Goal: Entertainment & Leisure: Consume media (video, audio)

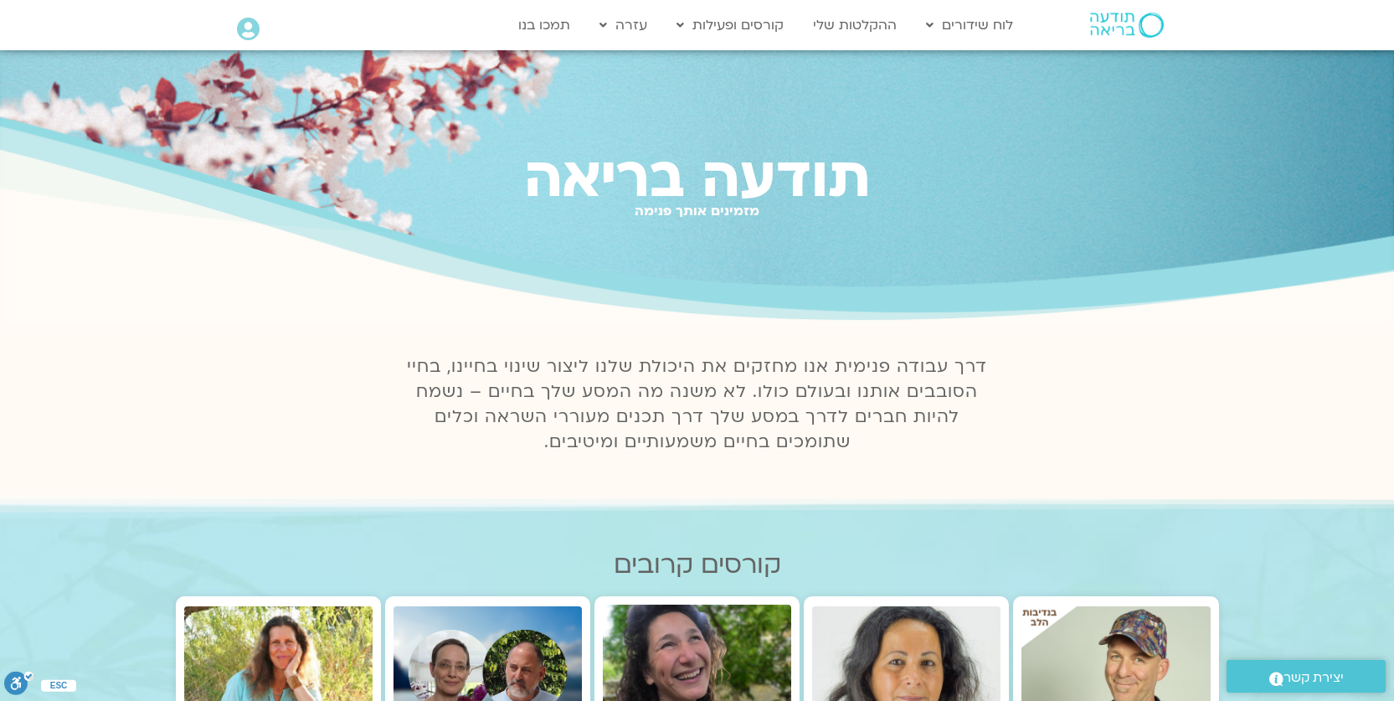
scroll to position [18, 0]
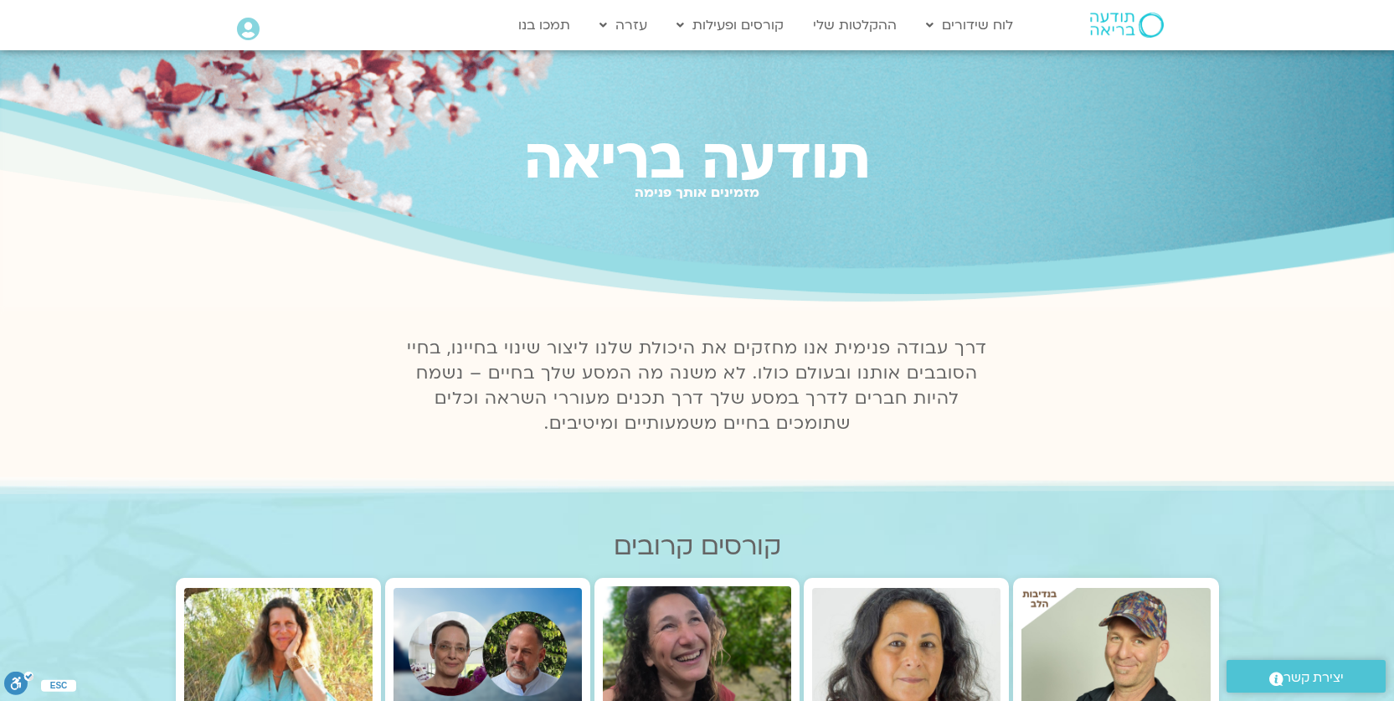
click at [253, 32] on icon at bounding box center [248, 29] width 23 height 23
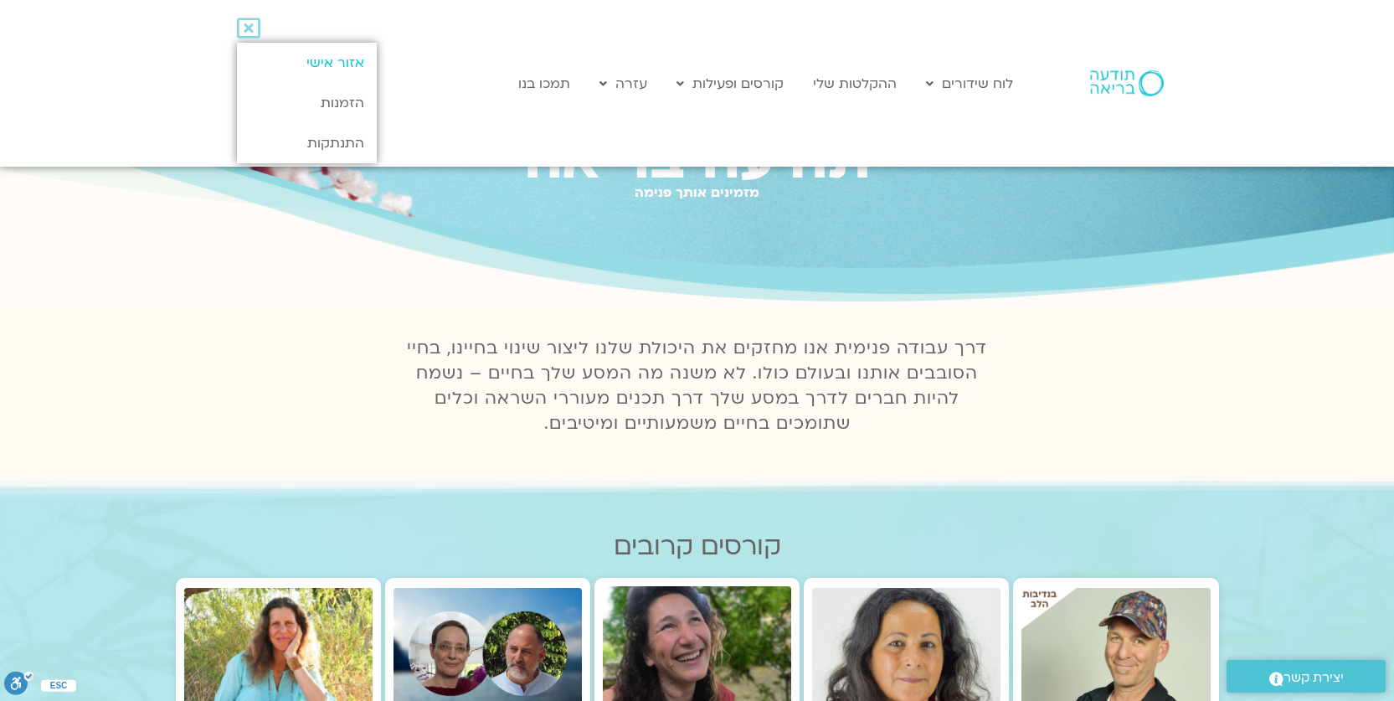
scroll to position [0, 0]
click at [309, 61] on link "אזור אישי" at bounding box center [307, 63] width 140 height 40
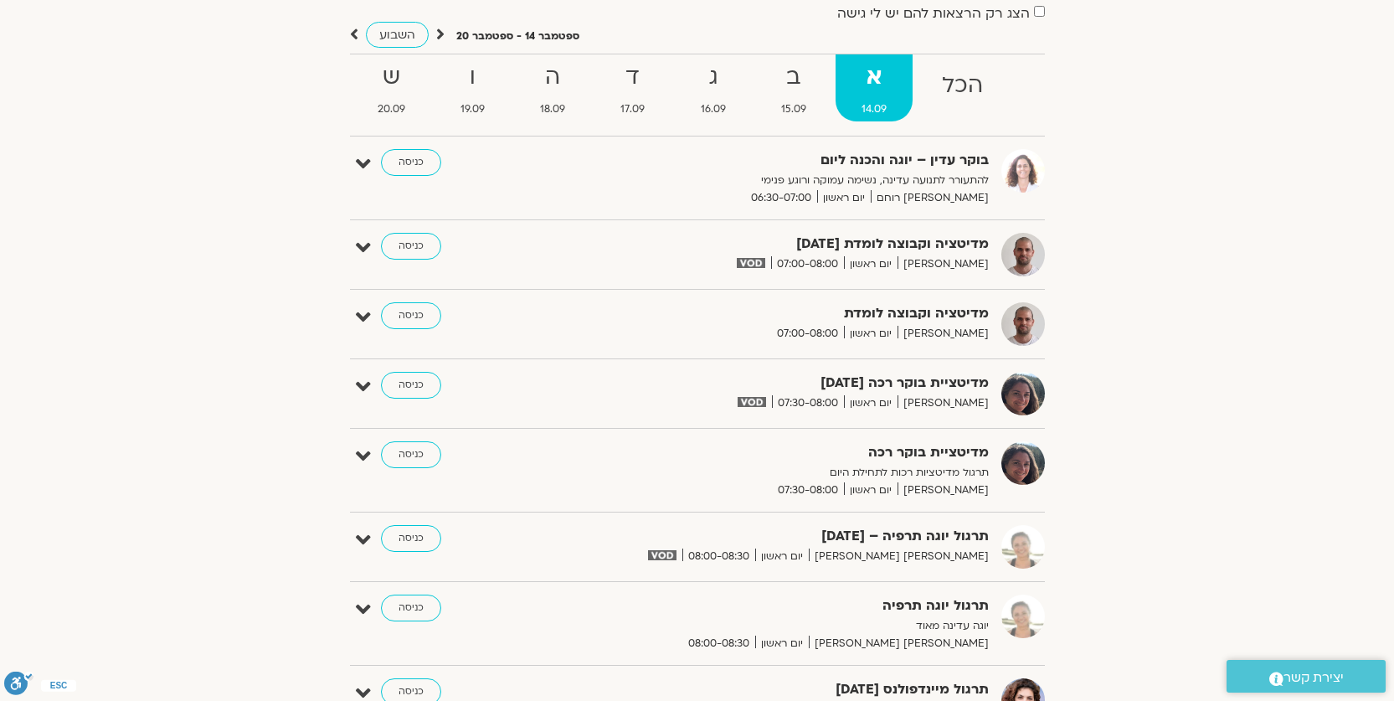
scroll to position [145, 0]
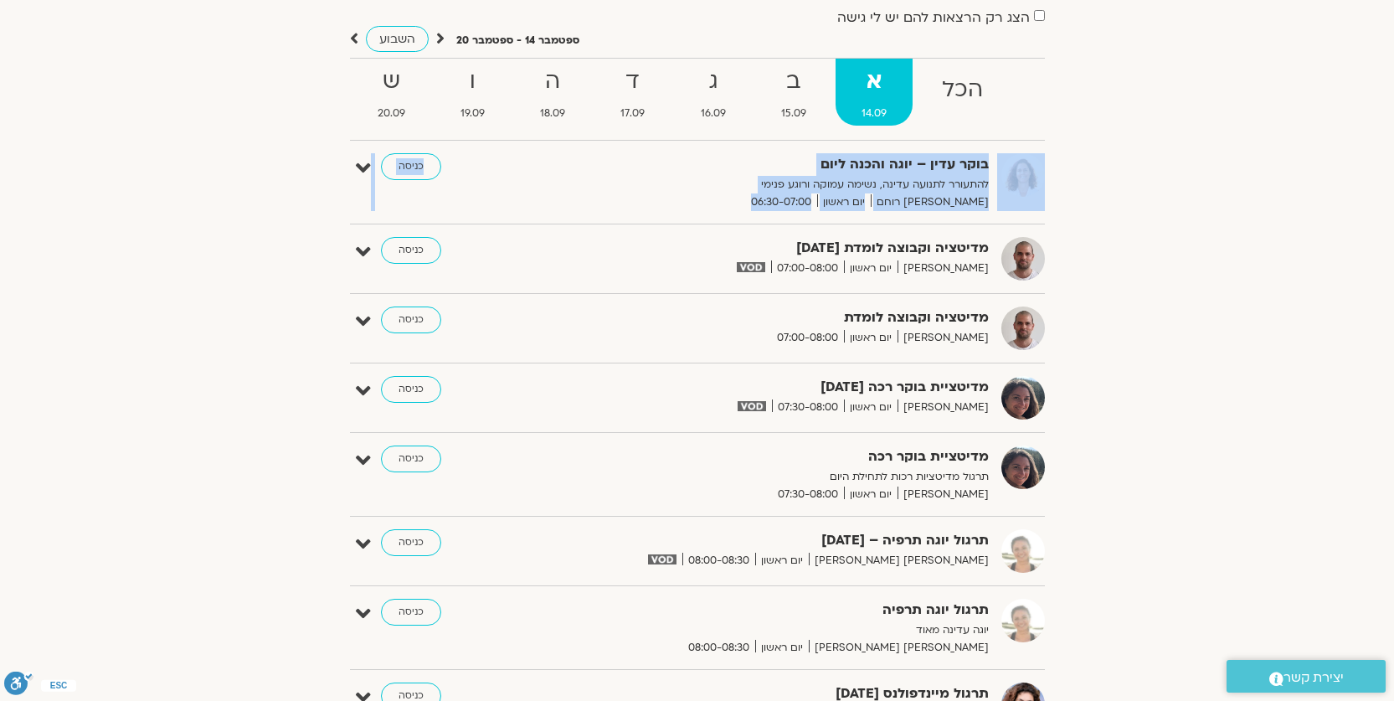
drag, startPoint x: 1389, startPoint y: 146, endPoint x: 1390, endPoint y: 241, distance: 94.6
click at [1390, 241] on section "הצג רק הרצאות להם יש לי גישה ספטמבר 14 - ספטמבר 20 השבוע להציג אירועים שפתוחים …" at bounding box center [697, 674] width 1394 height 1421
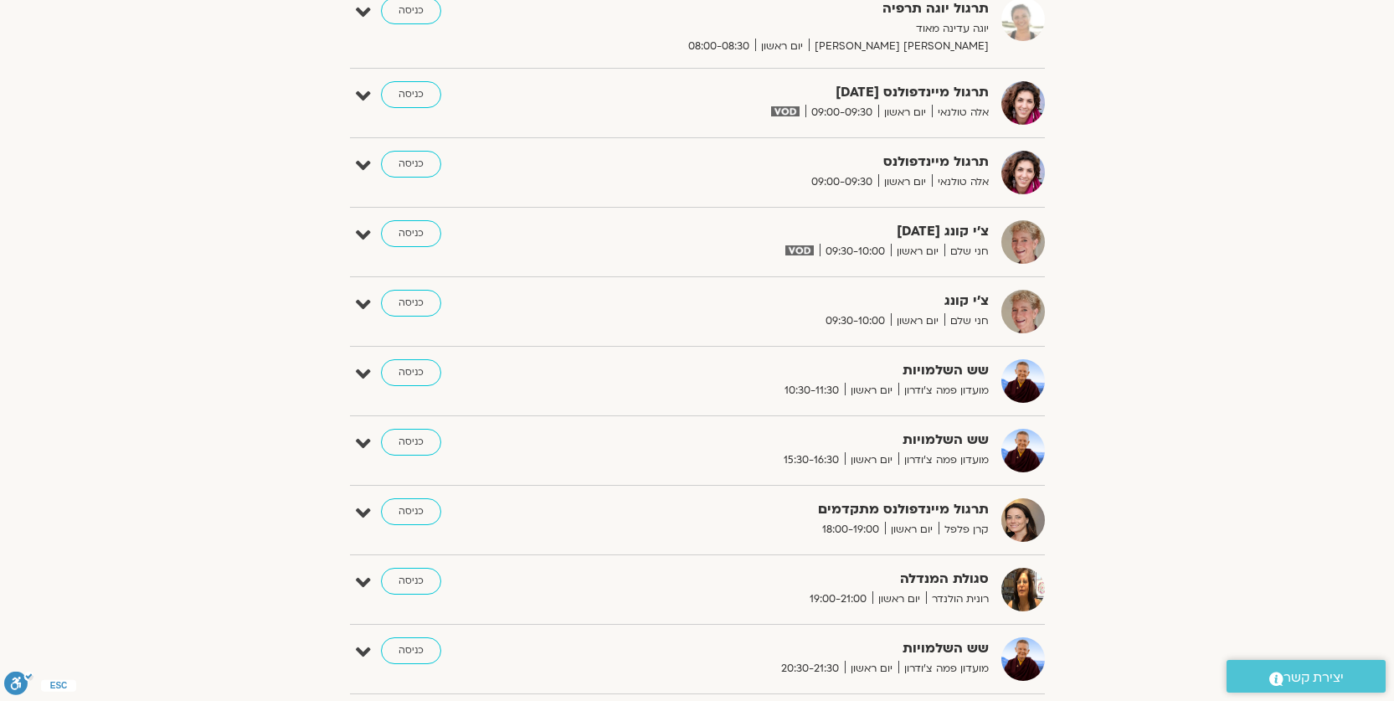
scroll to position [750, 0]
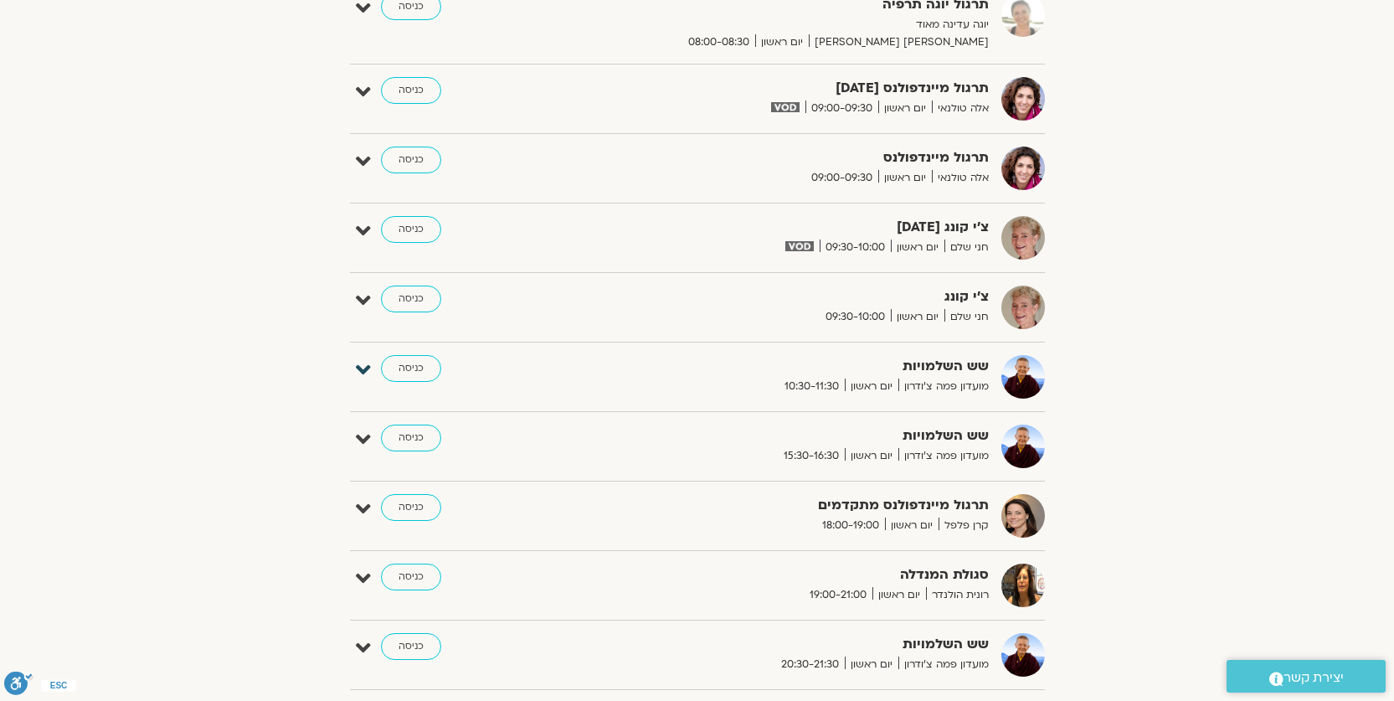
click at [364, 370] on icon at bounding box center [363, 369] width 15 height 23
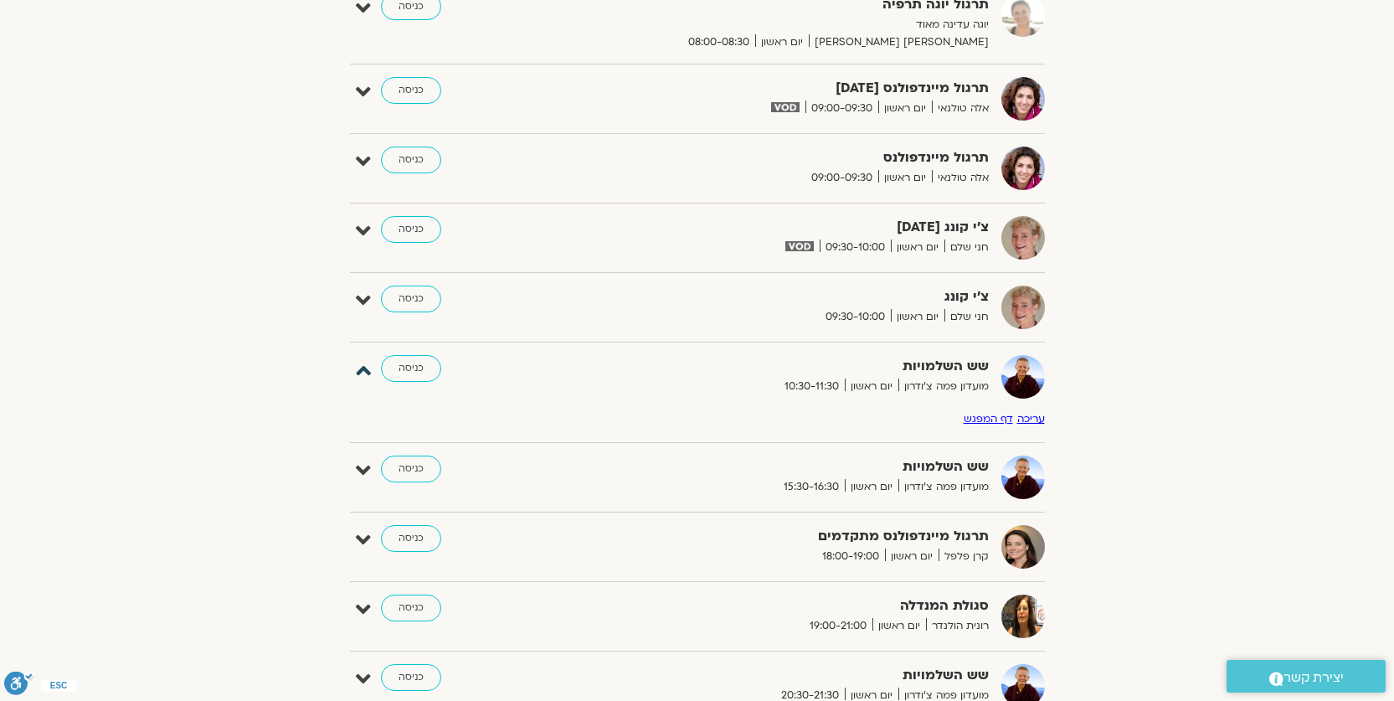
click at [364, 370] on icon at bounding box center [363, 369] width 15 height 23
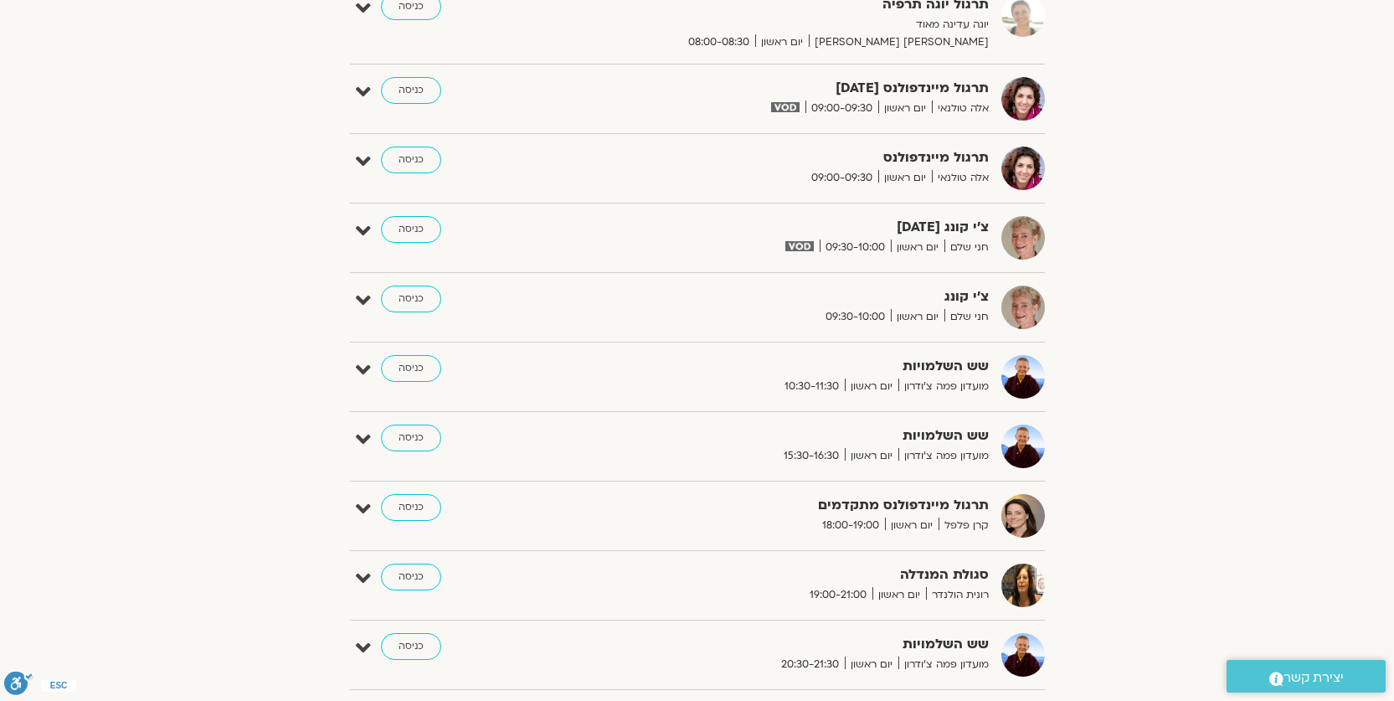
click at [928, 647] on strong "שש השלמויות" at bounding box center [783, 644] width 410 height 23
click at [359, 644] on icon at bounding box center [363, 647] width 15 height 23
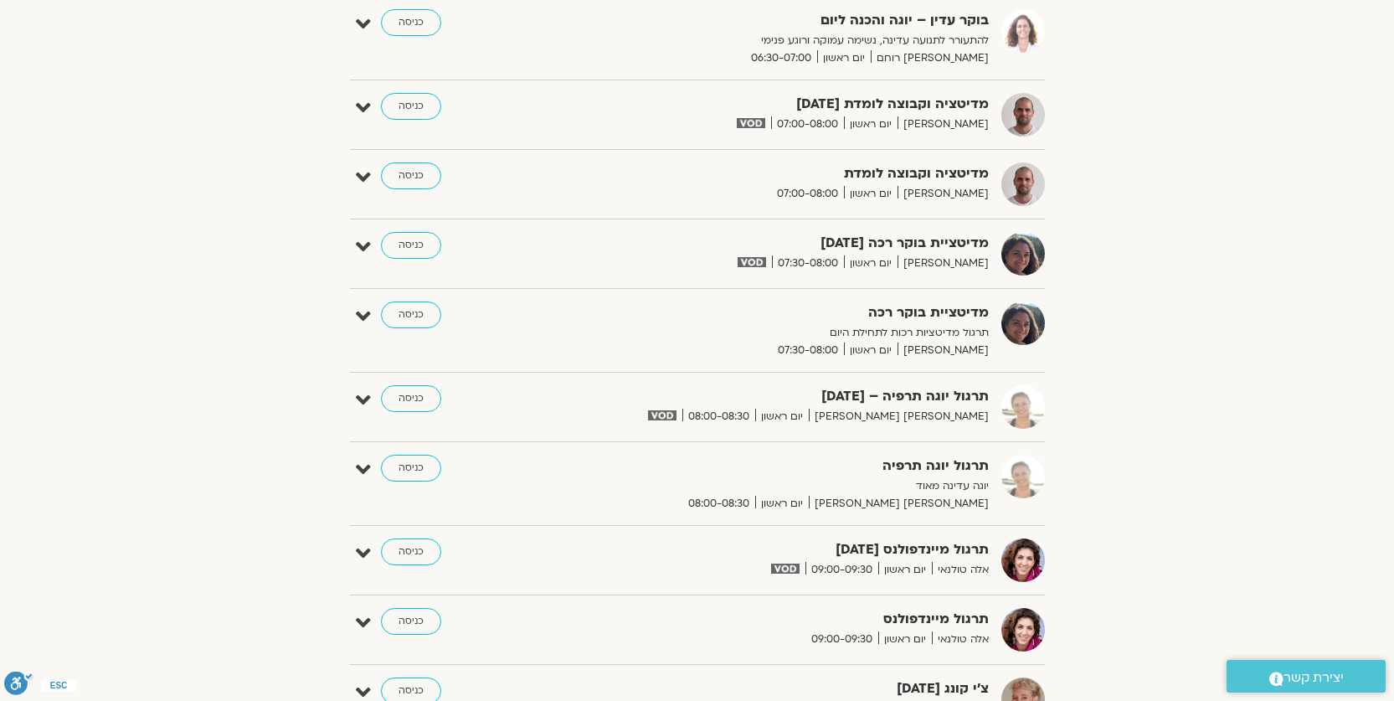
scroll to position [0, 0]
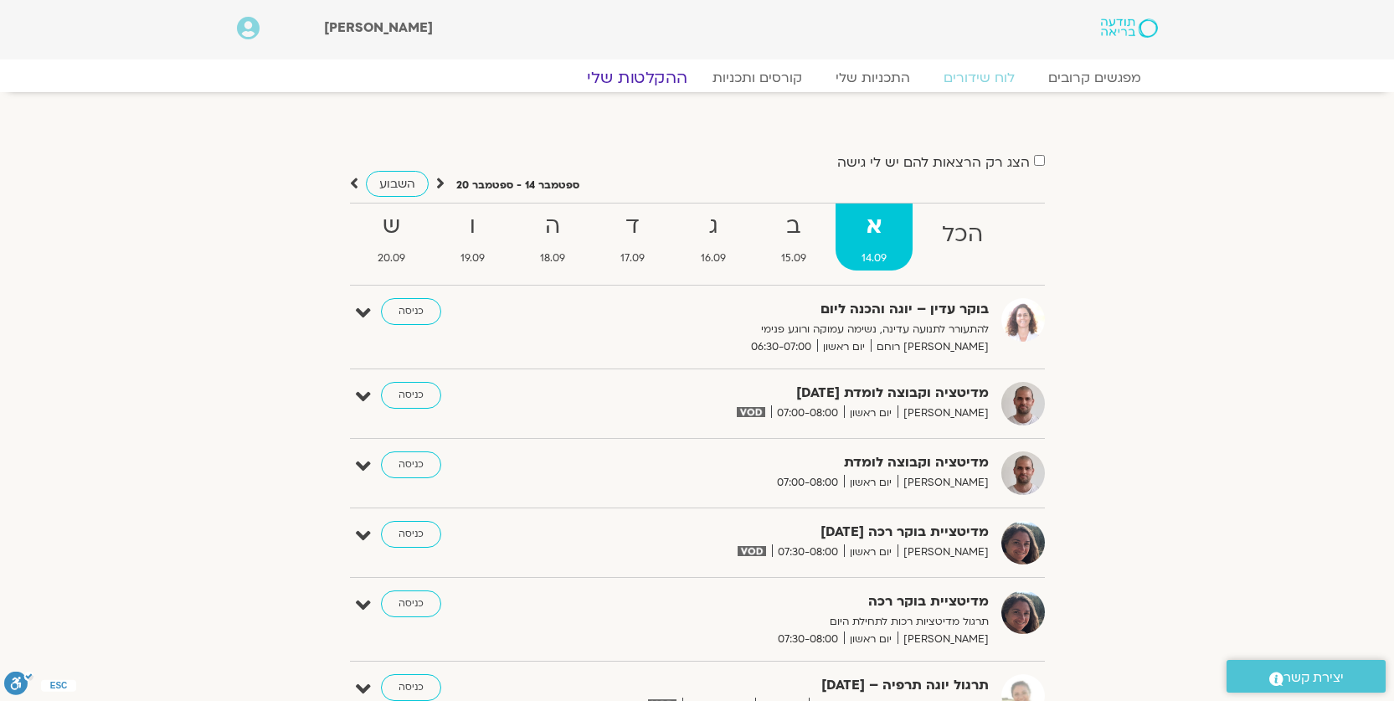
click at [664, 76] on link "ההקלטות שלי" at bounding box center [637, 78] width 141 height 20
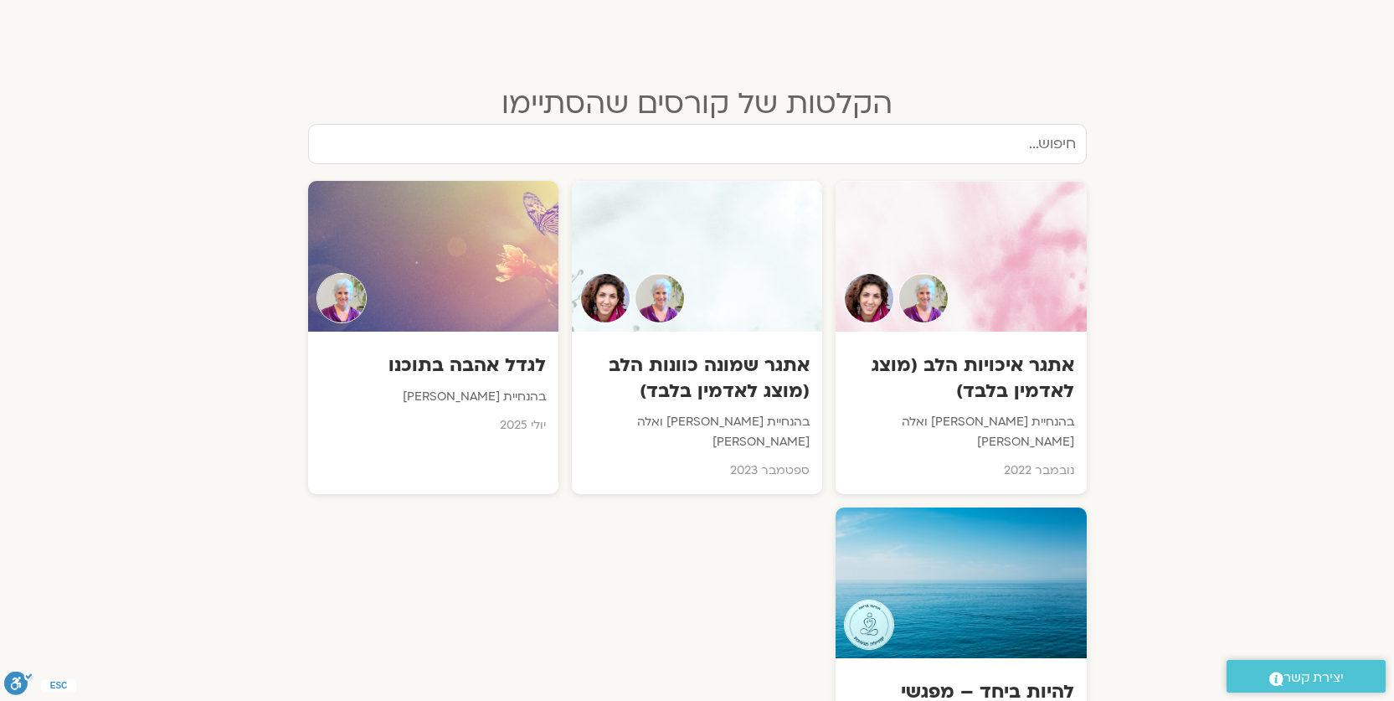
scroll to position [722, 0]
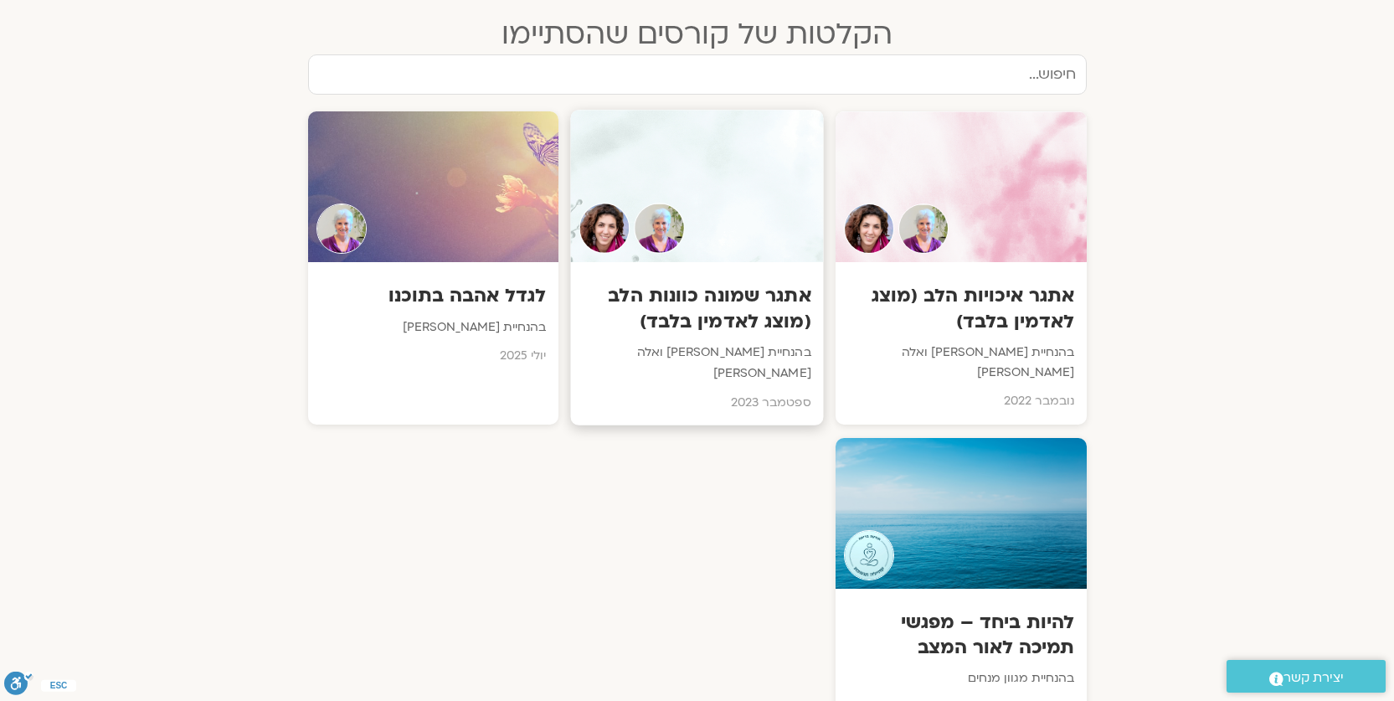
click at [705, 305] on h3 "אתגר שמונה כוונות הלב (מוצג לאדמין בלבד)" at bounding box center [697, 309] width 228 height 51
